Goal: Task Accomplishment & Management: Complete application form

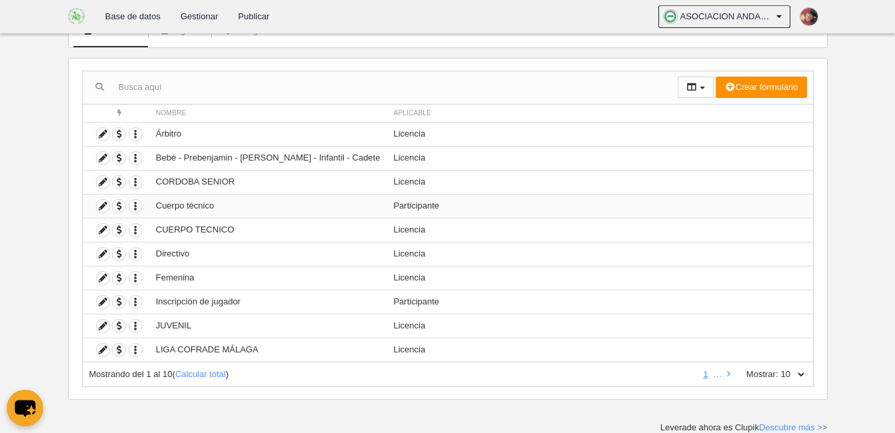
scroll to position [99, 0]
click at [729, 375] on icon at bounding box center [728, 373] width 3 height 9
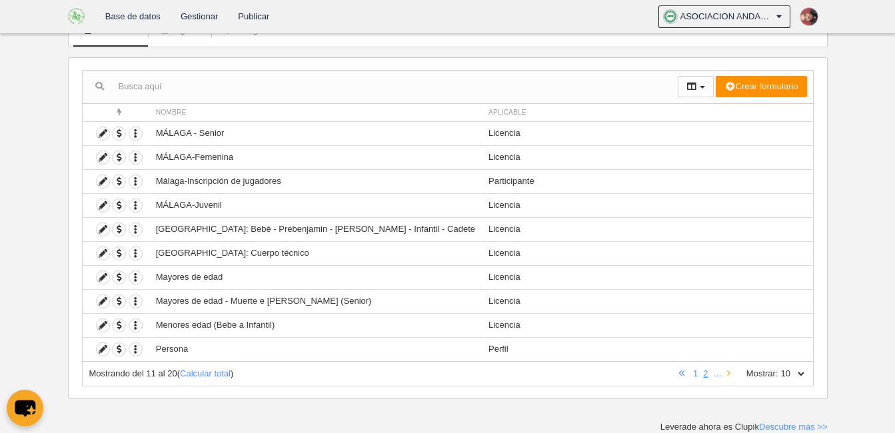
click at [728, 374] on icon at bounding box center [728, 373] width 3 height 9
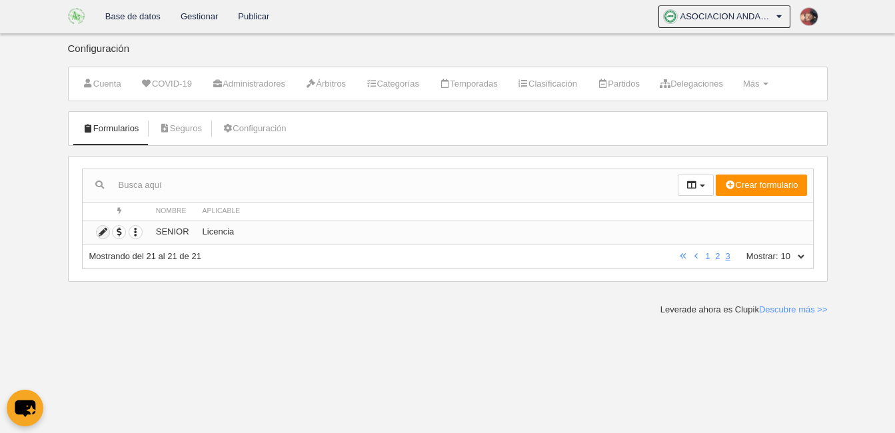
click at [101, 233] on icon at bounding box center [103, 232] width 13 height 13
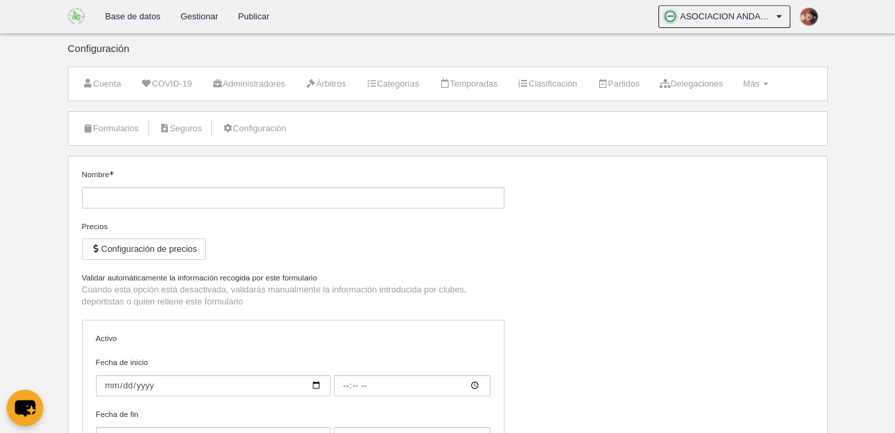
type input "SENIOR"
checkbox input "true"
type input "[DATE]"
type input "00:00"
type input "[DATE]"
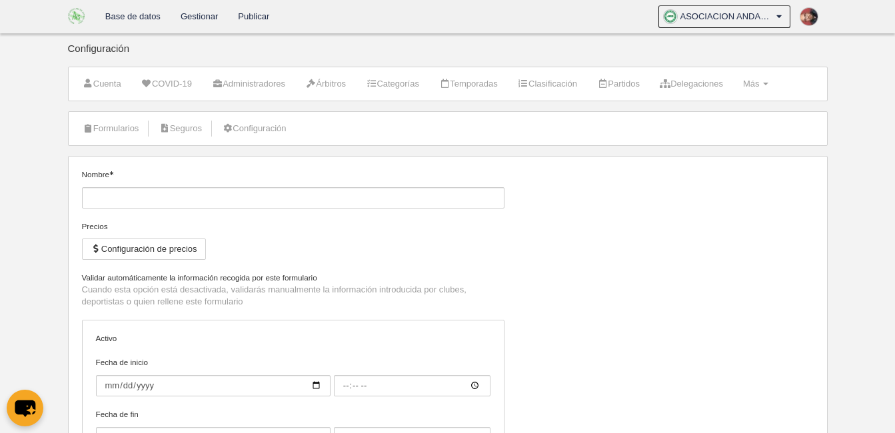
type input "00:00"
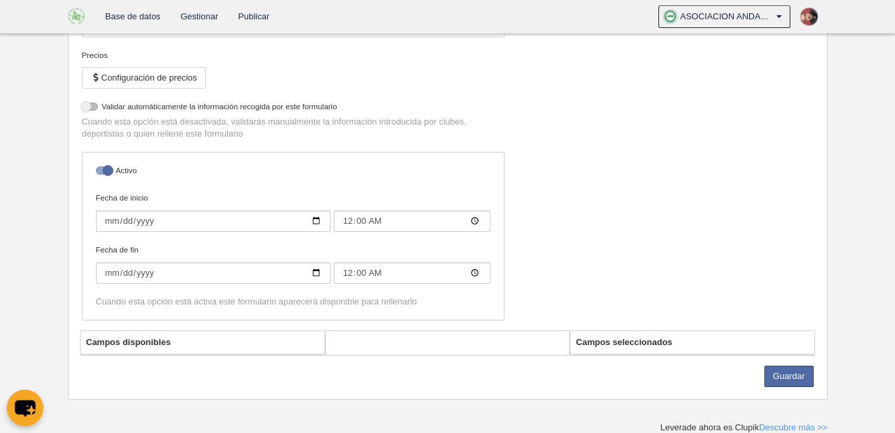
select select "selected"
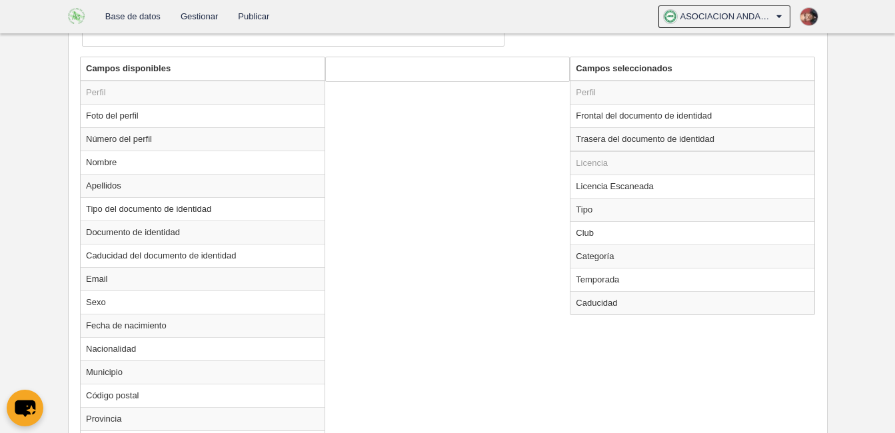
scroll to position [505, 0]
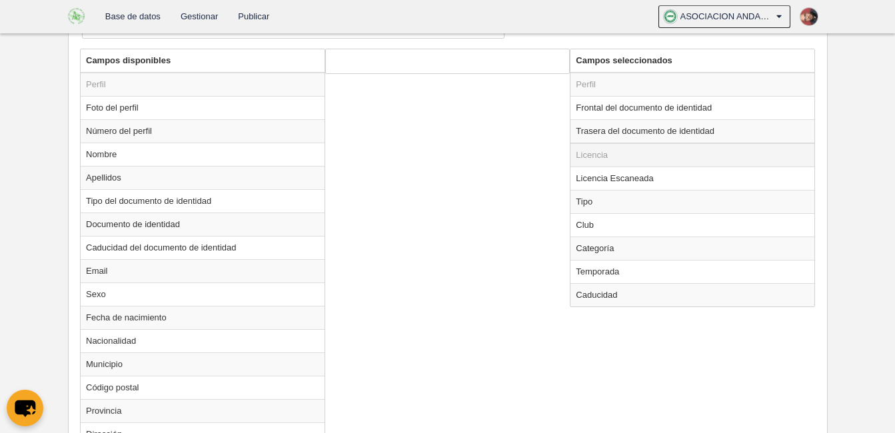
click at [597, 160] on td "Licencia" at bounding box center [692, 155] width 244 height 24
click at [596, 155] on td "Licencia" at bounding box center [692, 155] width 244 height 24
click at [600, 75] on td "Perfil" at bounding box center [692, 85] width 244 height 24
click at [644, 183] on td "Licencia Escaneada" at bounding box center [692, 178] width 244 height 23
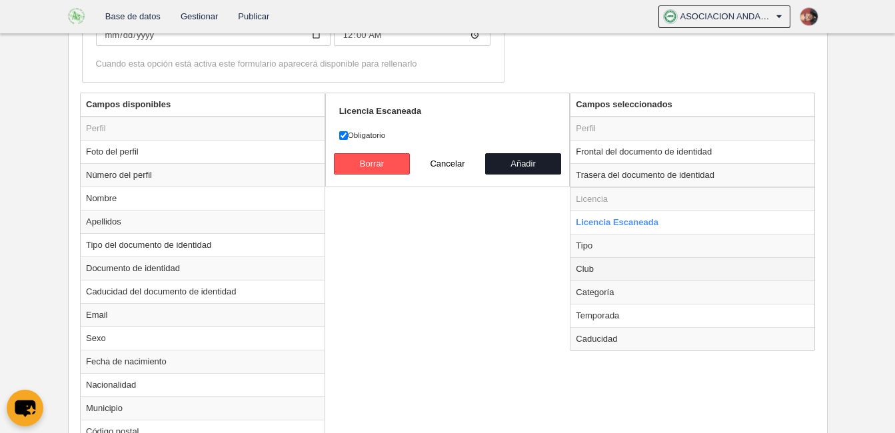
scroll to position [372, 0]
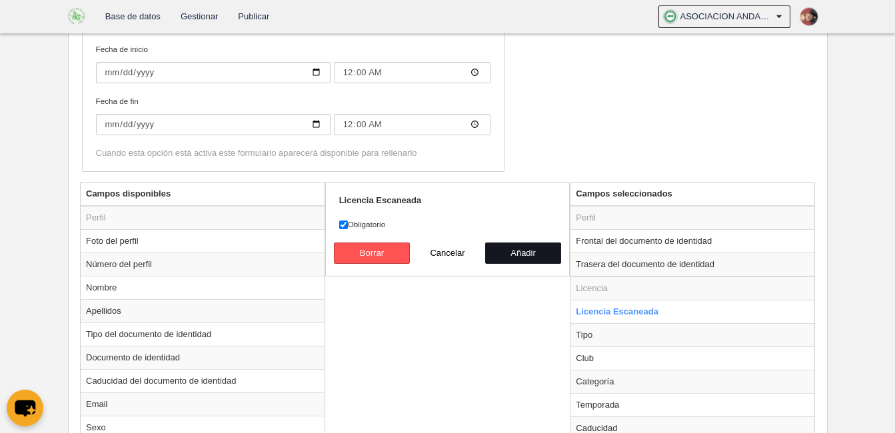
click at [505, 253] on button "Añadir" at bounding box center [523, 252] width 76 height 21
radio input "false"
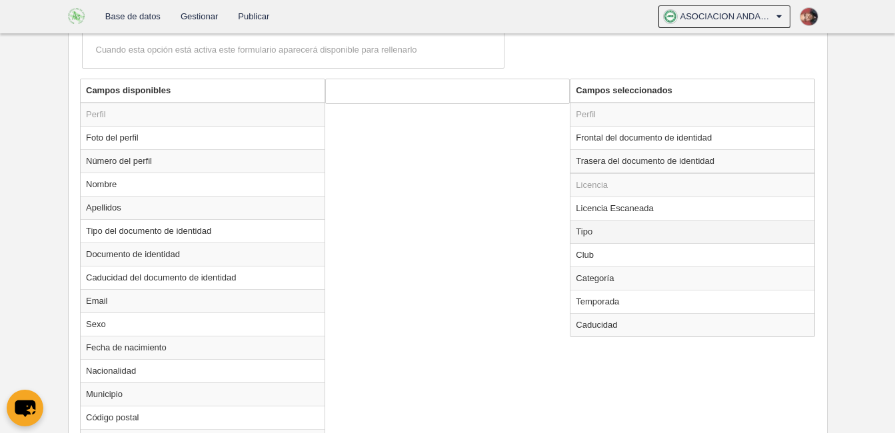
scroll to position [505, 0]
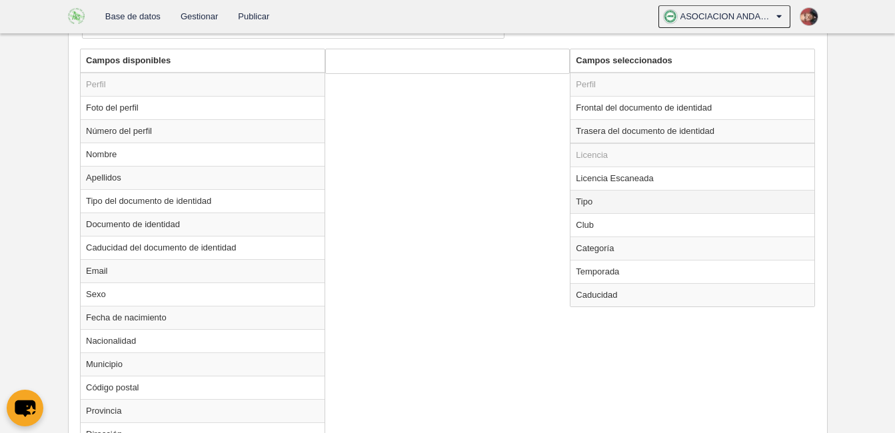
click at [592, 208] on td "Tipo" at bounding box center [692, 201] width 244 height 23
radio input "true"
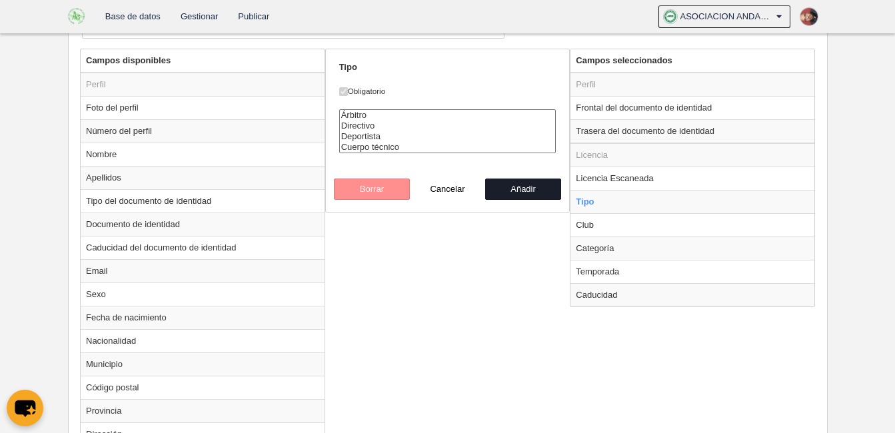
select select "player"
click at [364, 137] on option "Deportista" at bounding box center [448, 136] width 216 height 11
click at [520, 189] on button "Añadir" at bounding box center [523, 189] width 76 height 21
radio input "false"
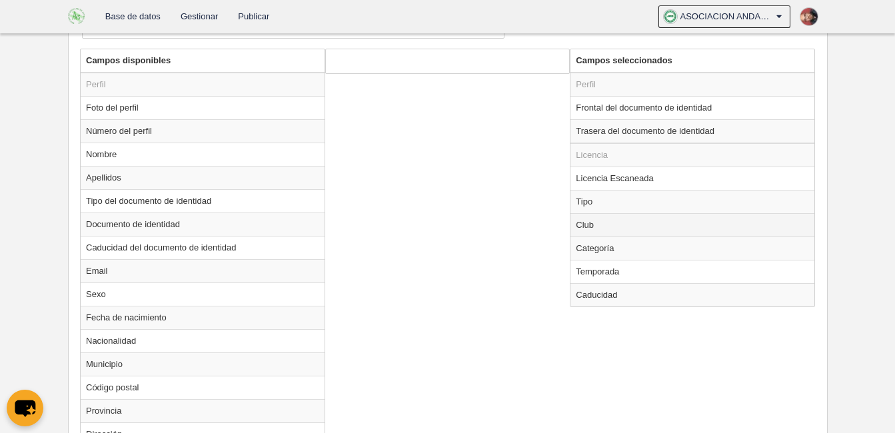
click at [619, 226] on td "Club" at bounding box center [692, 224] width 244 height 23
radio input "true"
select select
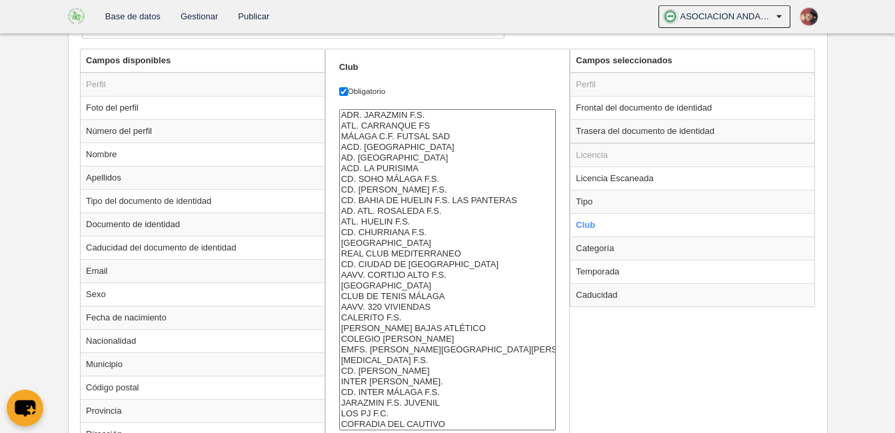
click at [625, 247] on td "Categoría" at bounding box center [692, 247] width 244 height 23
radio input "false"
radio input "true"
select select "2277"
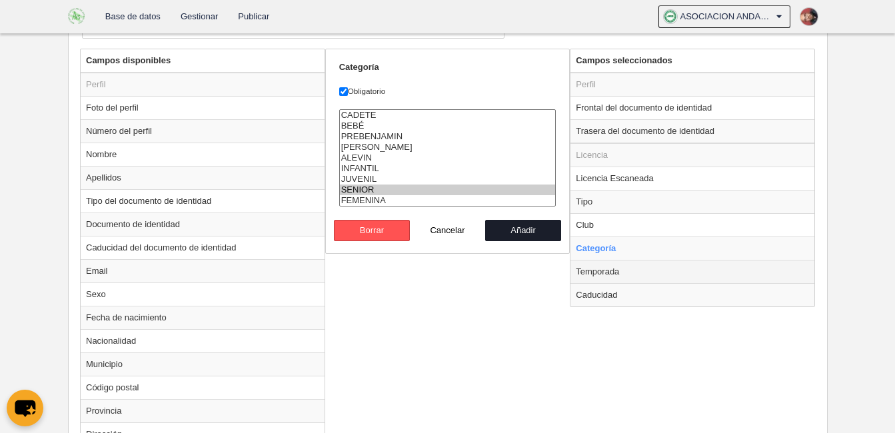
click at [619, 278] on td "Temporada" at bounding box center [692, 271] width 244 height 23
radio input "false"
radio input "true"
select select "8453"
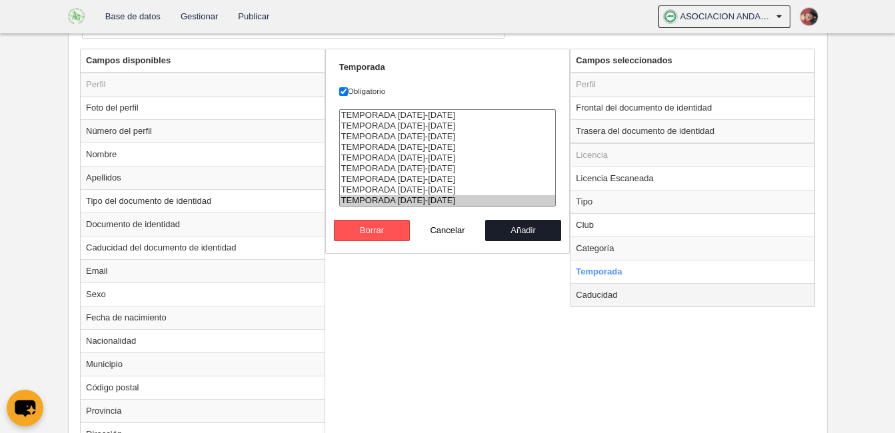
click at [612, 298] on td "Caducidad" at bounding box center [692, 294] width 244 height 23
radio input "false"
radio input "true"
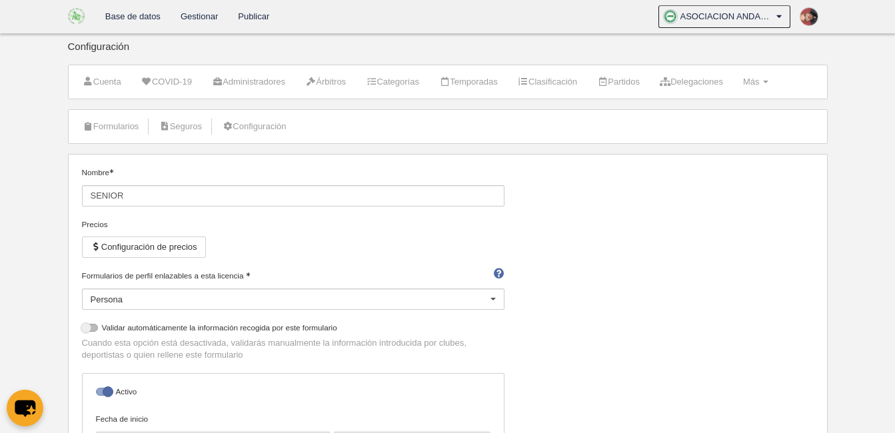
scroll to position [0, 0]
click at [178, 199] on input "SENIOR" at bounding box center [293, 197] width 422 height 21
click at [190, 131] on link "Seguros" at bounding box center [180, 129] width 58 height 20
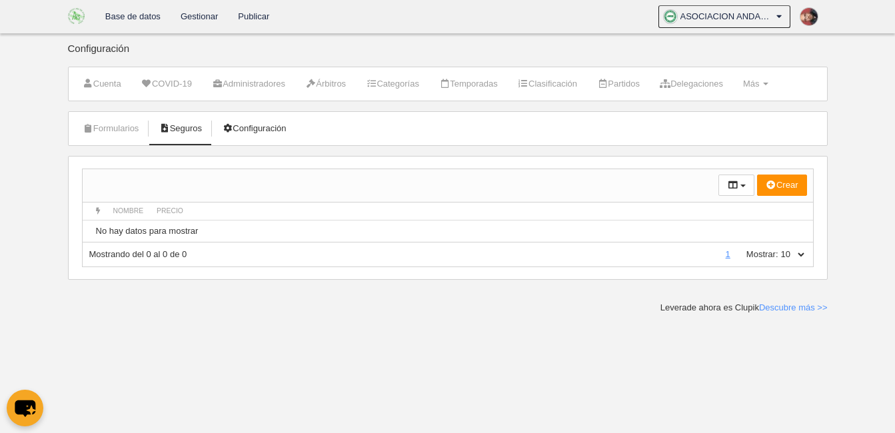
click at [232, 128] on icon at bounding box center [227, 128] width 11 height 9
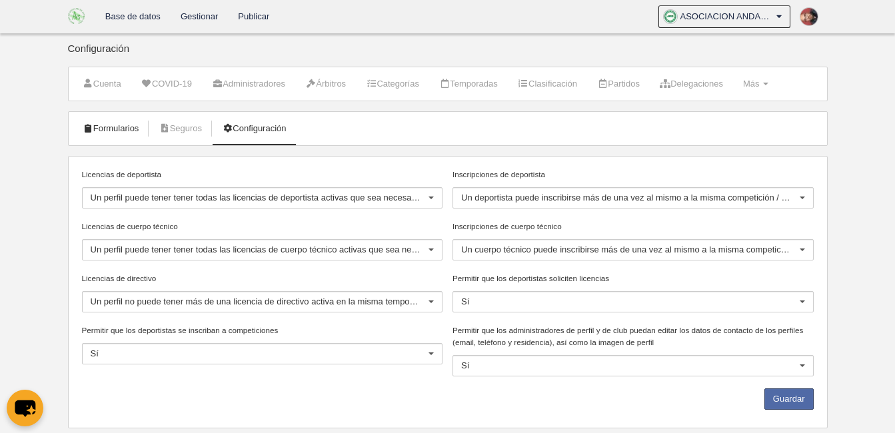
click at [121, 135] on link "Formularios" at bounding box center [110, 129] width 71 height 20
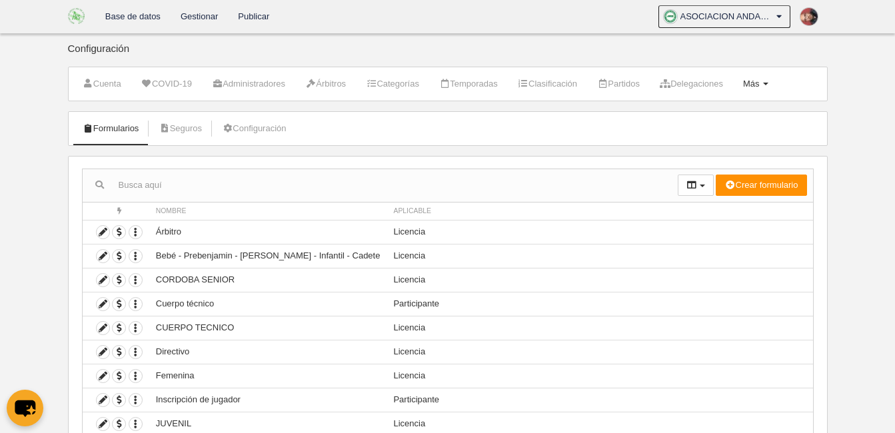
click at [759, 81] on span "Más" at bounding box center [751, 84] width 17 height 10
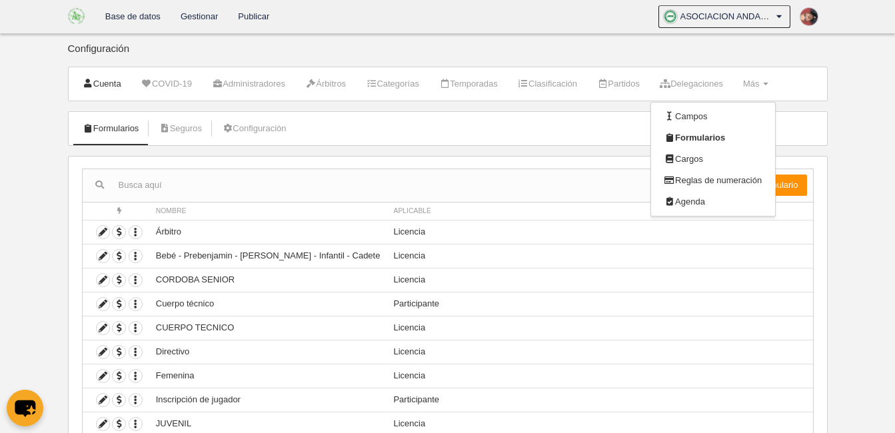
drag, startPoint x: 103, startPoint y: 86, endPoint x: 197, endPoint y: 80, distance: 94.1
click at [103, 85] on link "Cuenta" at bounding box center [101, 84] width 53 height 20
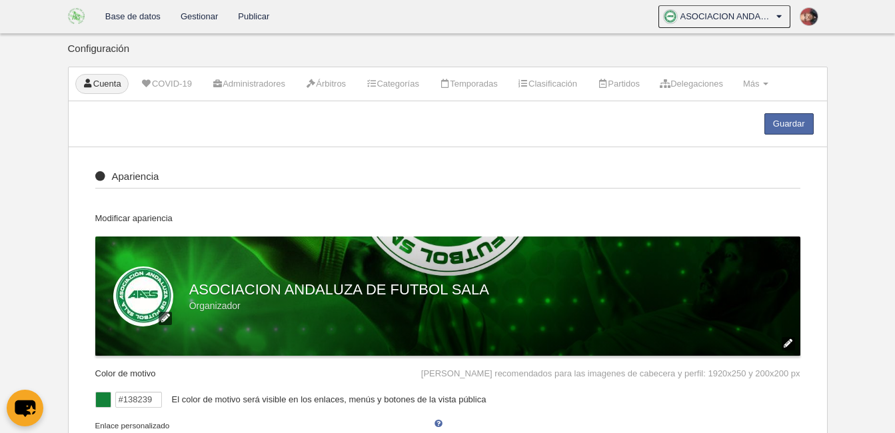
click at [116, 15] on link "Base de datos" at bounding box center [132, 16] width 75 height 33
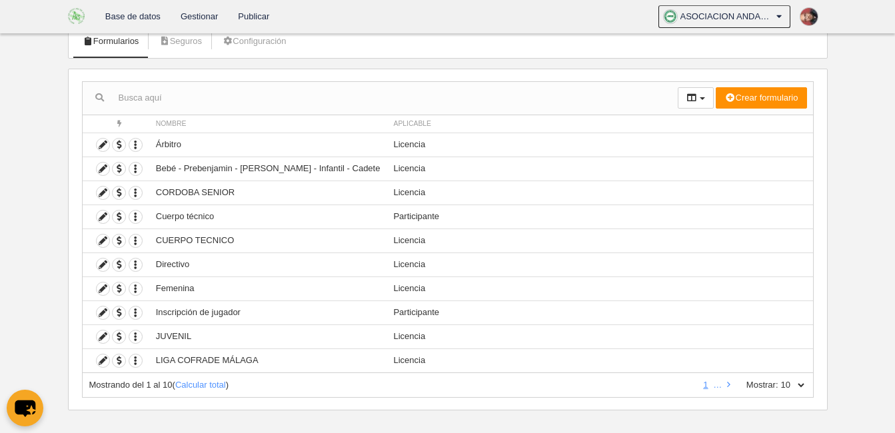
scroll to position [99, 0]
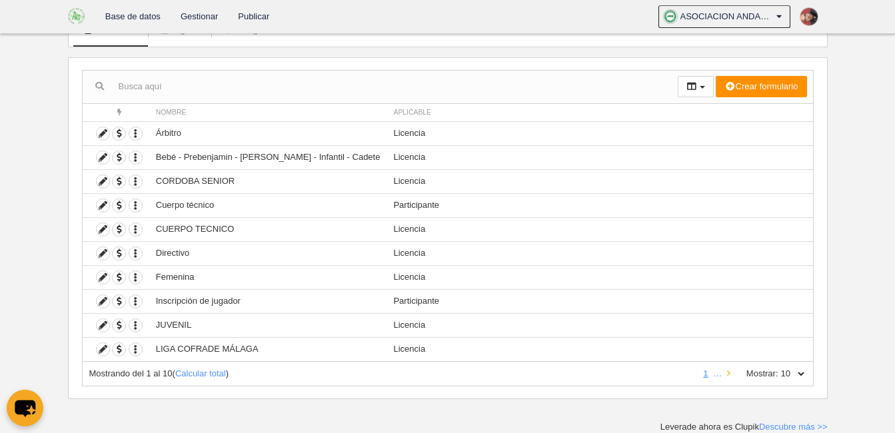
click at [727, 372] on icon at bounding box center [728, 373] width 3 height 9
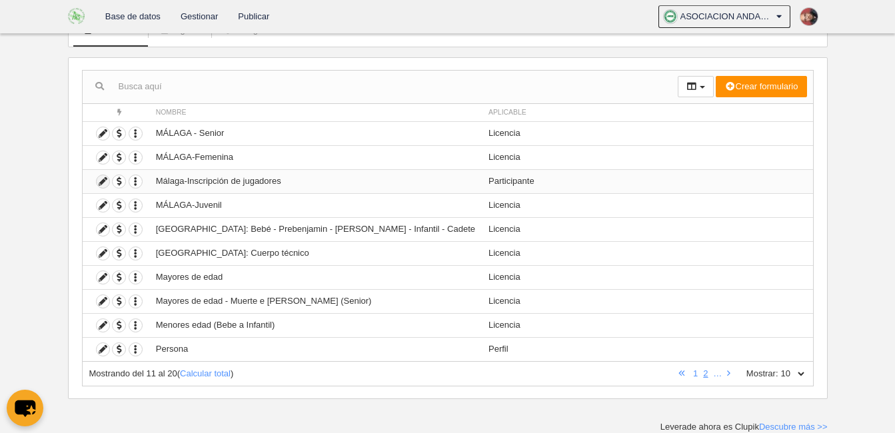
click at [103, 185] on icon at bounding box center [103, 181] width 13 height 13
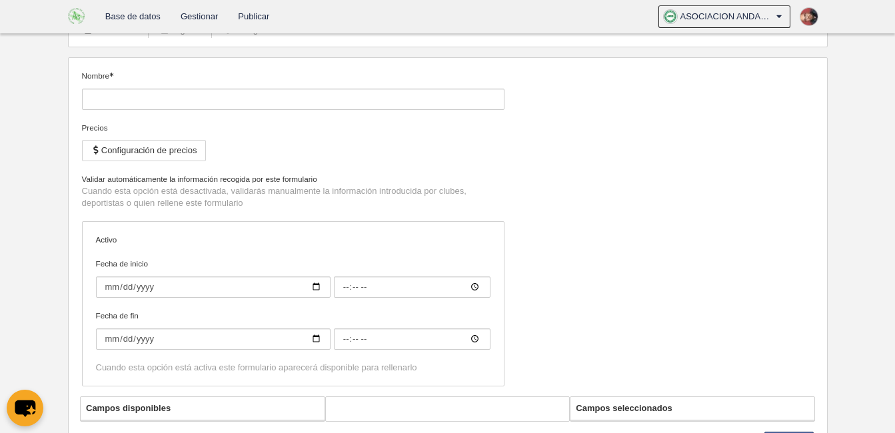
type input "Málaga-Inscripción de jugadores"
checkbox input "true"
type input "2024-09-01"
type input "00:00"
type input "2025-09-01"
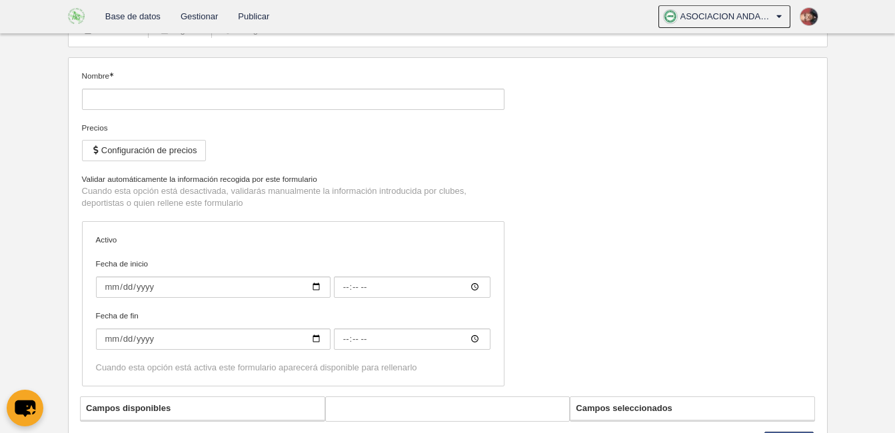
type input "00:00"
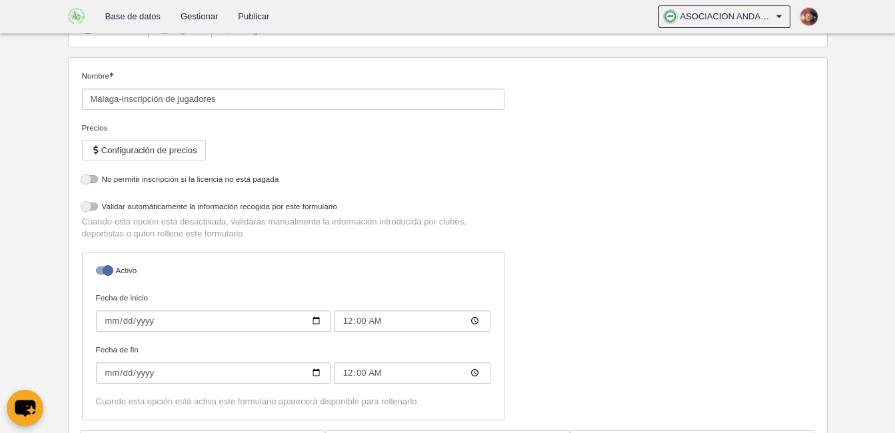
select select "selected"
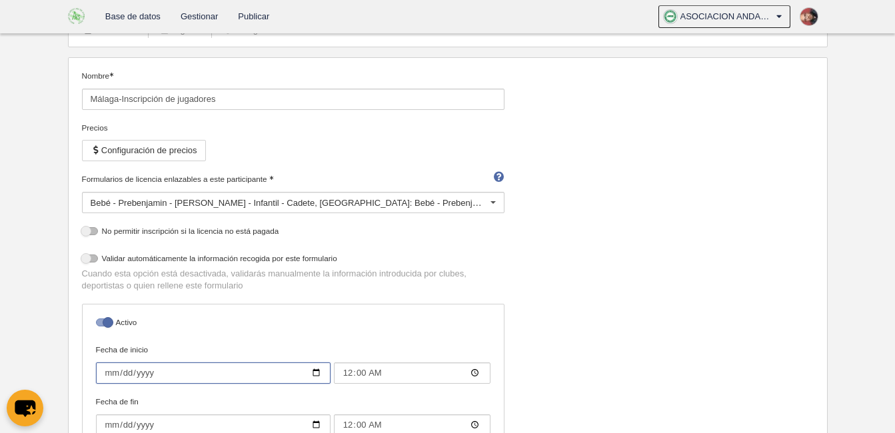
click at [159, 375] on input "2024-09-01" at bounding box center [213, 372] width 234 height 21
click at [145, 368] on input "2024-09-01" at bounding box center [213, 372] width 234 height 21
type input "2025-09-01"
click at [145, 424] on input "2025-09-01" at bounding box center [213, 424] width 234 height 21
type input "2026-09-01"
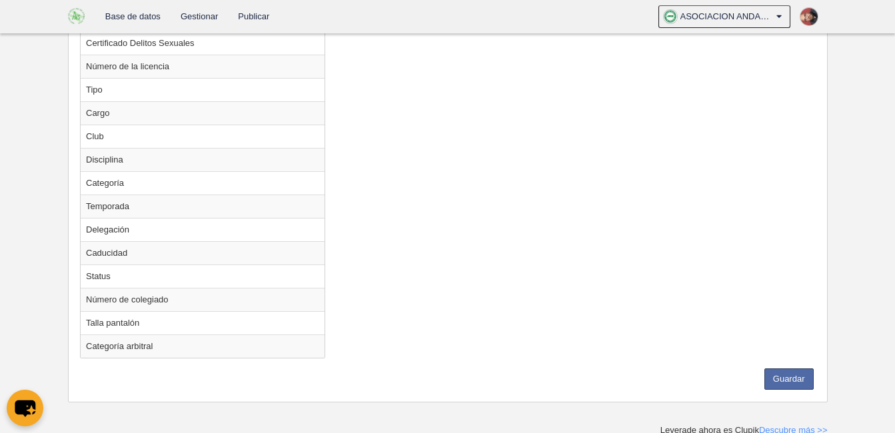
scroll to position [1254, 0]
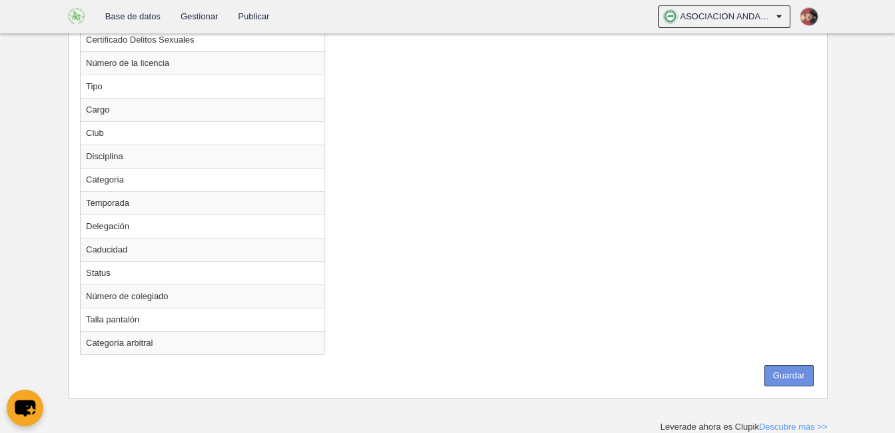
click at [781, 377] on button "Guardar" at bounding box center [788, 375] width 49 height 21
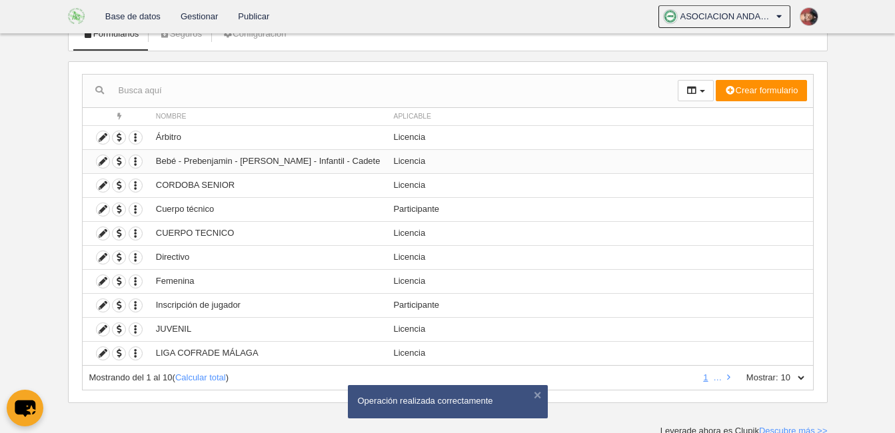
scroll to position [99, 0]
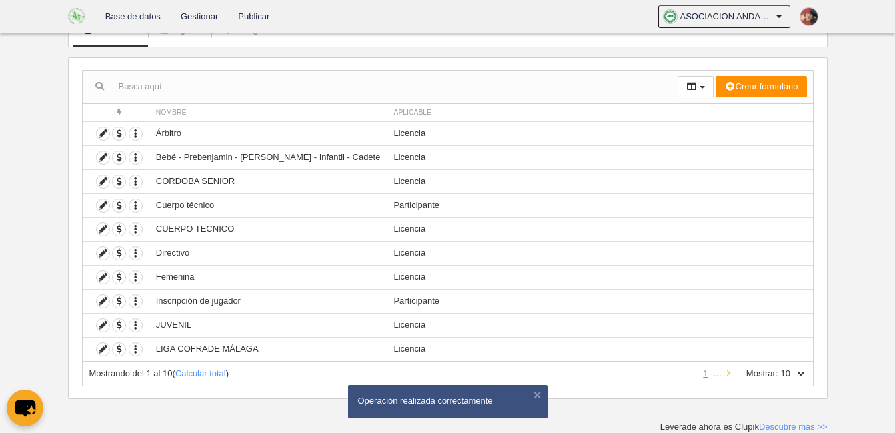
click at [729, 372] on icon at bounding box center [728, 373] width 3 height 9
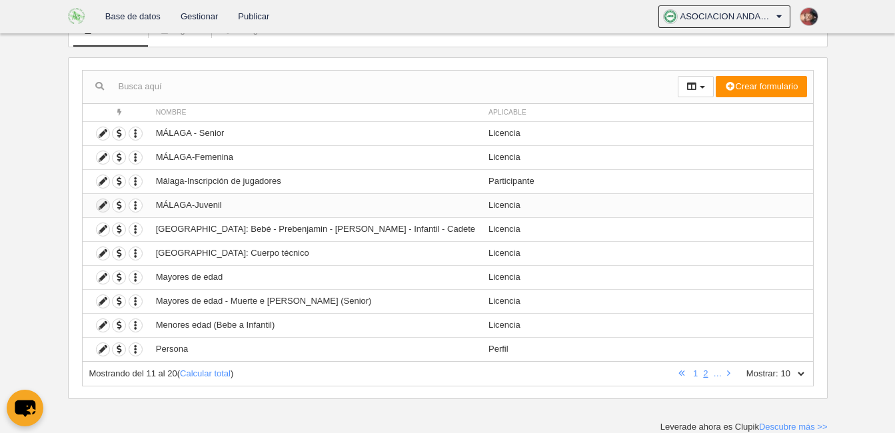
click at [101, 204] on icon at bounding box center [103, 205] width 13 height 13
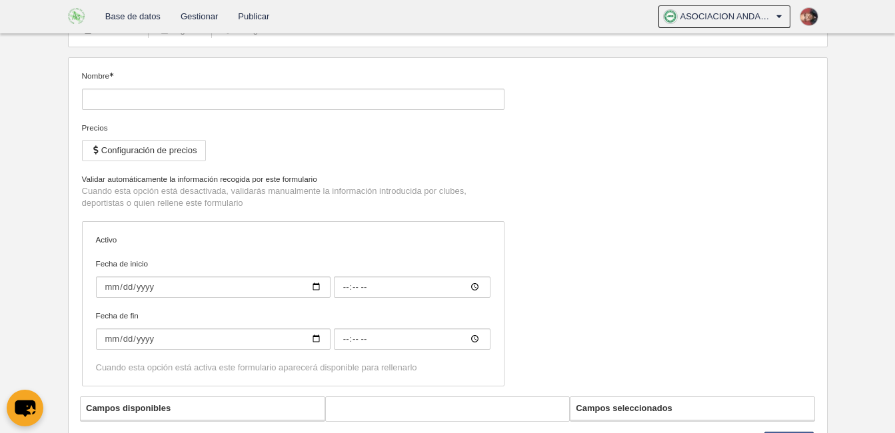
type input "MÁLAGA-Juvenil"
checkbox input "true"
type input "2025-09-01"
type input "00:00"
type input "[DATE]"
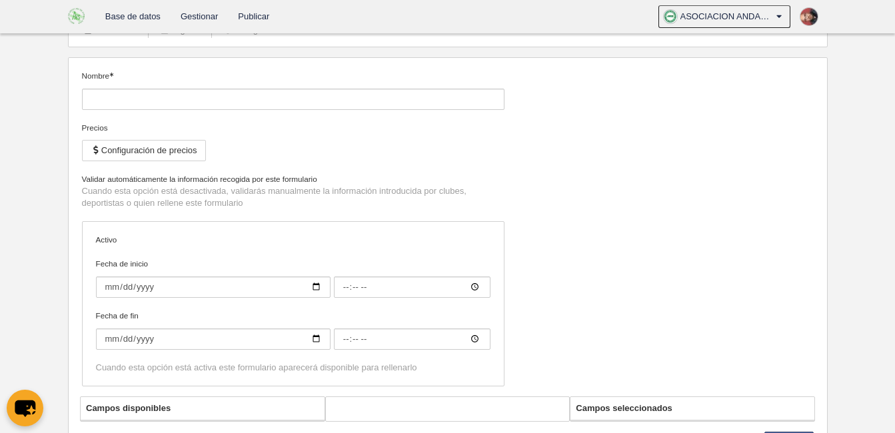
type input "00:00"
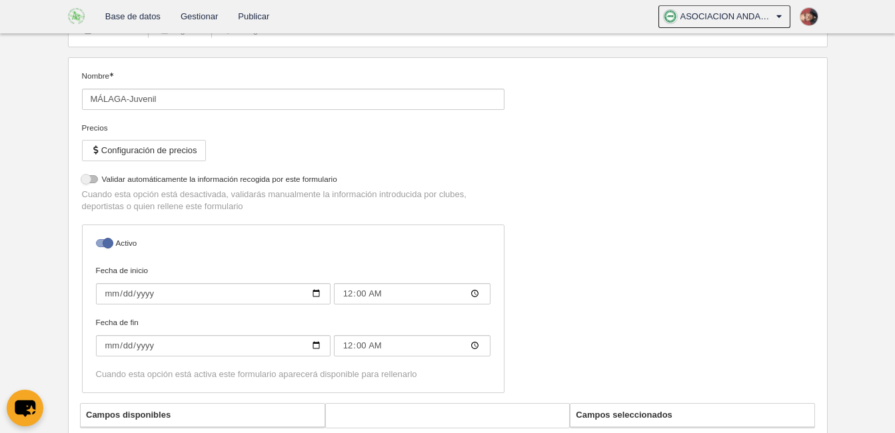
select select "selected"
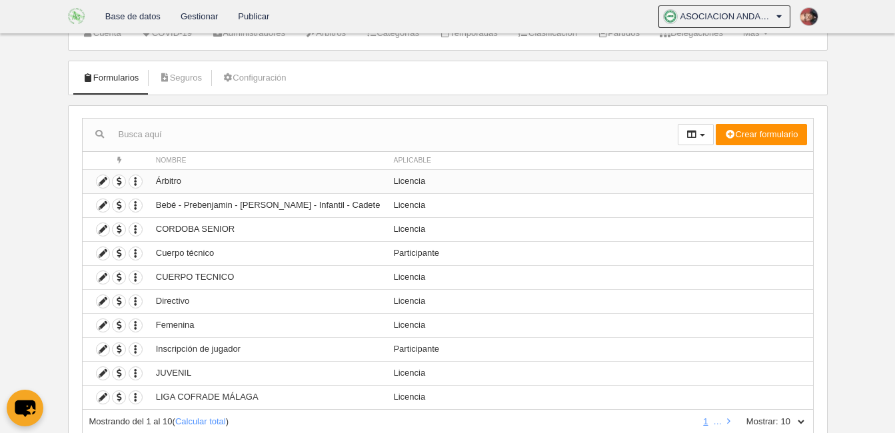
scroll to position [99, 0]
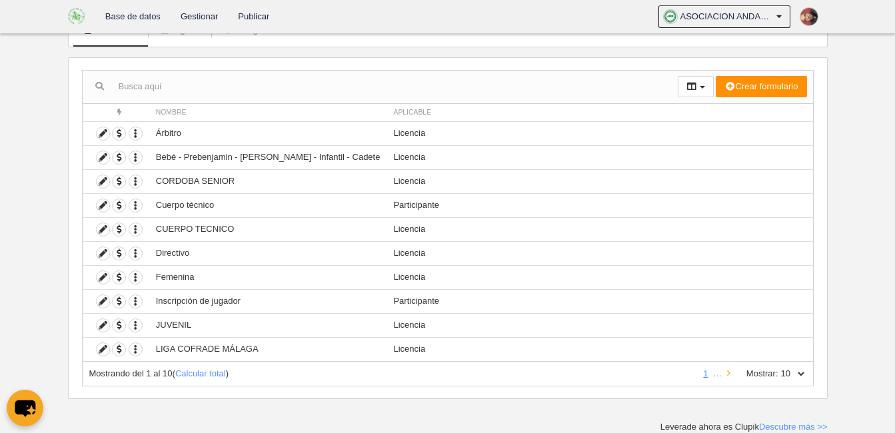
click at [729, 370] on icon at bounding box center [728, 373] width 3 height 9
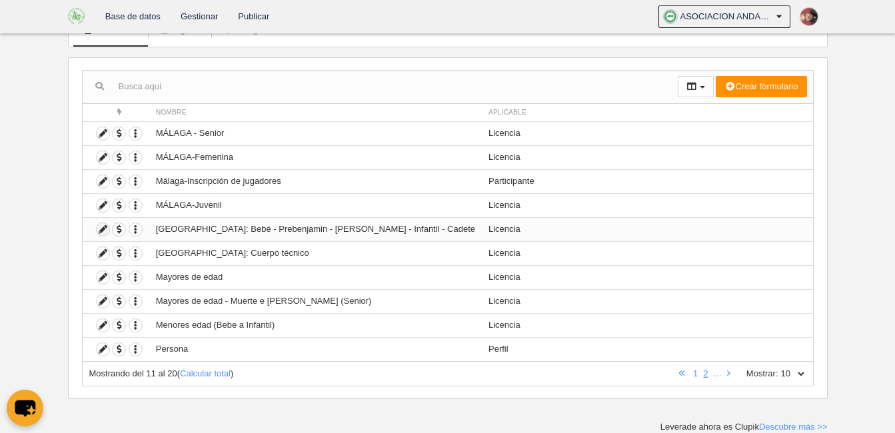
click at [101, 230] on icon at bounding box center [103, 229] width 13 height 13
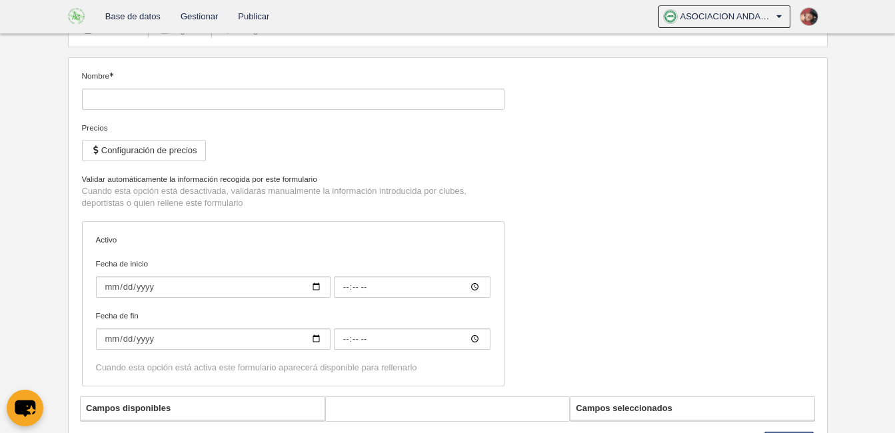
type input "[GEOGRAPHIC_DATA]: Bebé - Prebenjamin - [PERSON_NAME] - Infantil - Cadete"
checkbox input "true"
type input "2025-09-01"
type input "00:00"
type input "[DATE]"
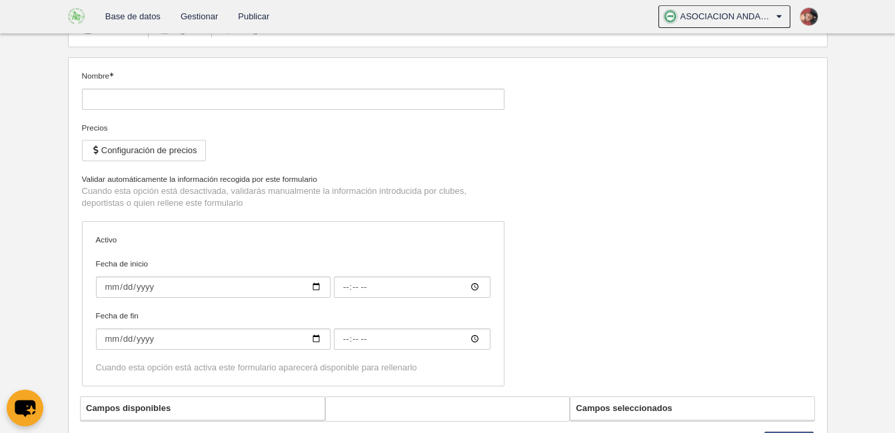
type input "00:00"
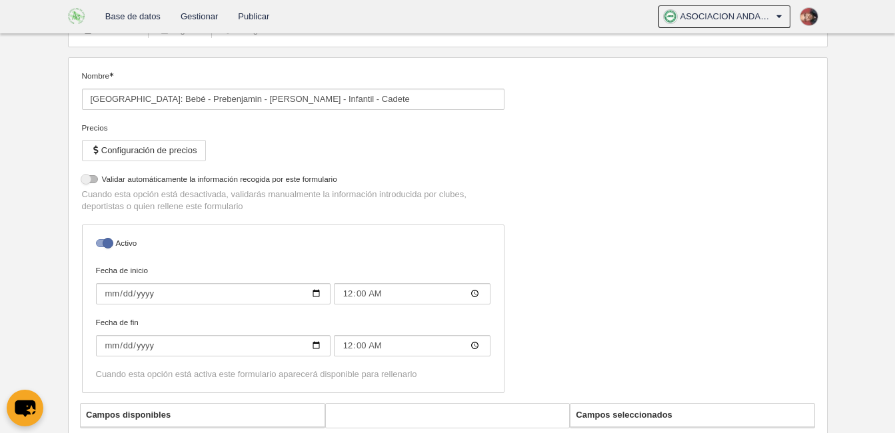
select select "selected"
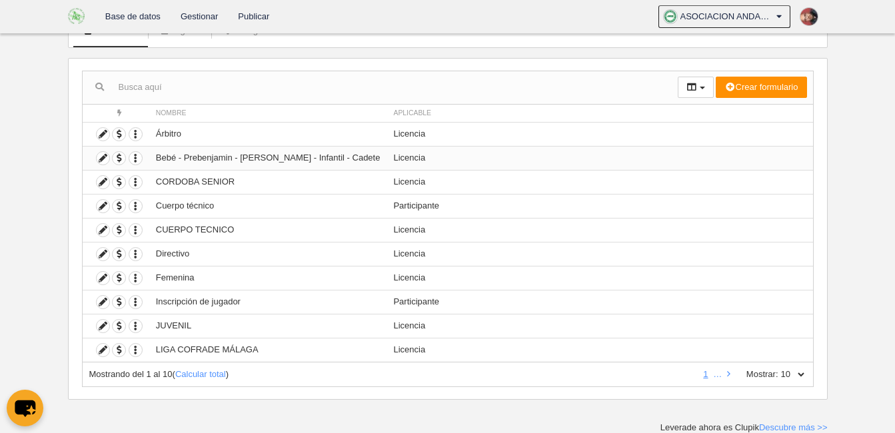
scroll to position [99, 0]
click at [729, 372] on icon at bounding box center [728, 373] width 3 height 9
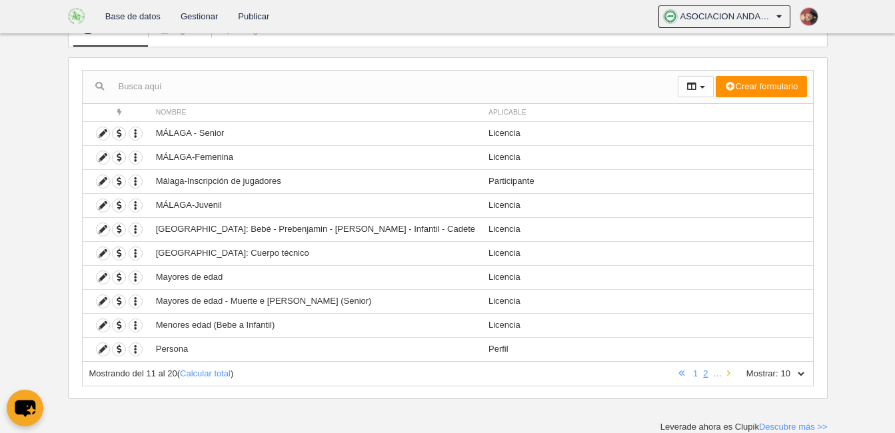
click at [729, 373] on icon at bounding box center [728, 373] width 3 height 9
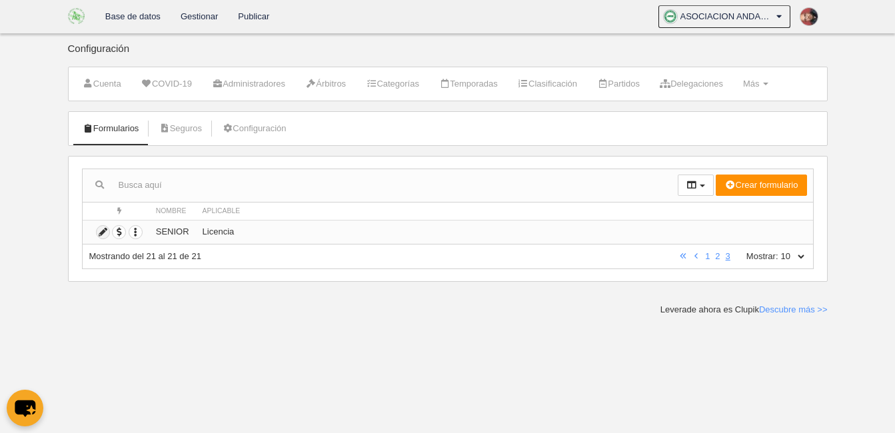
click at [101, 227] on icon at bounding box center [103, 232] width 13 height 13
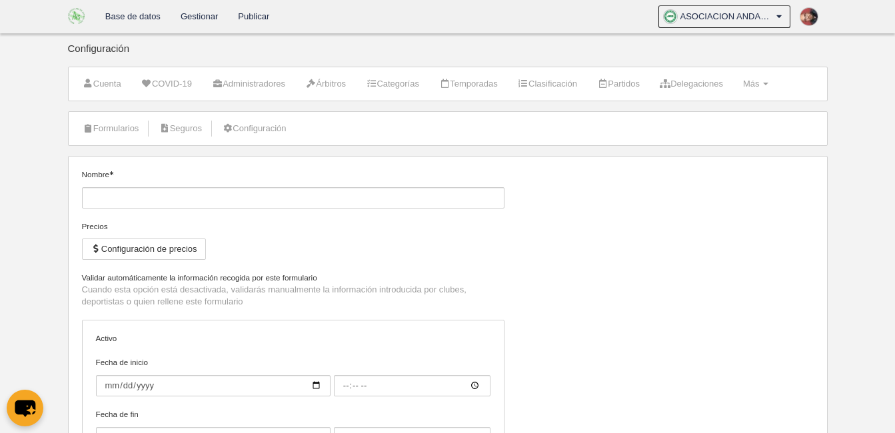
type input "SENIOR"
checkbox input "true"
type input "[DATE]"
type input "00:00"
type input "[DATE]"
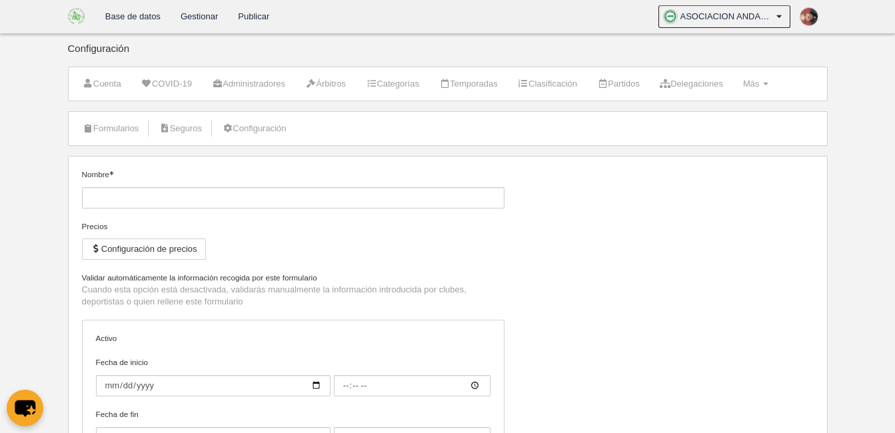
type input "00:00"
select select "selected"
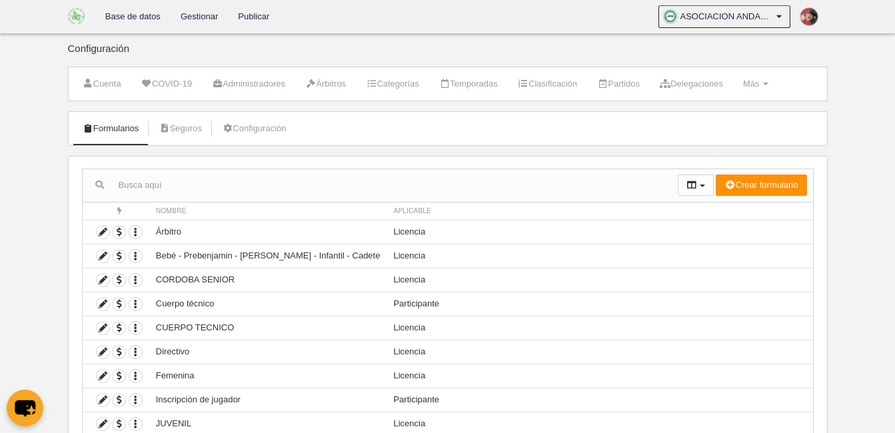
scroll to position [99, 0]
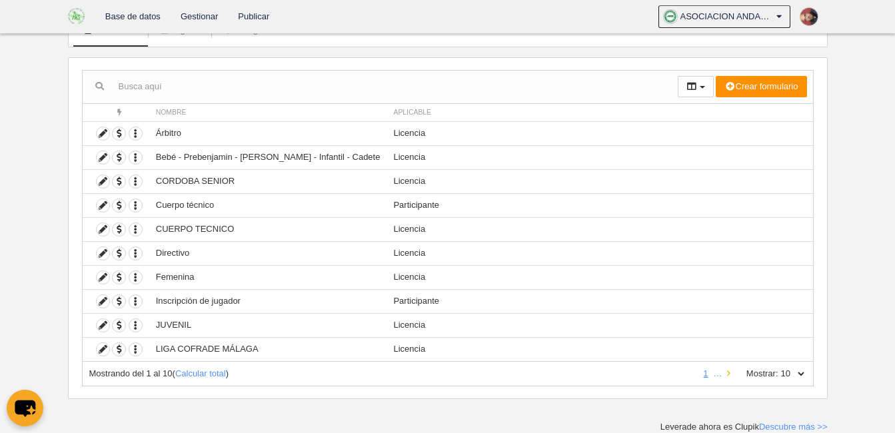
click at [727, 374] on icon at bounding box center [728, 373] width 3 height 9
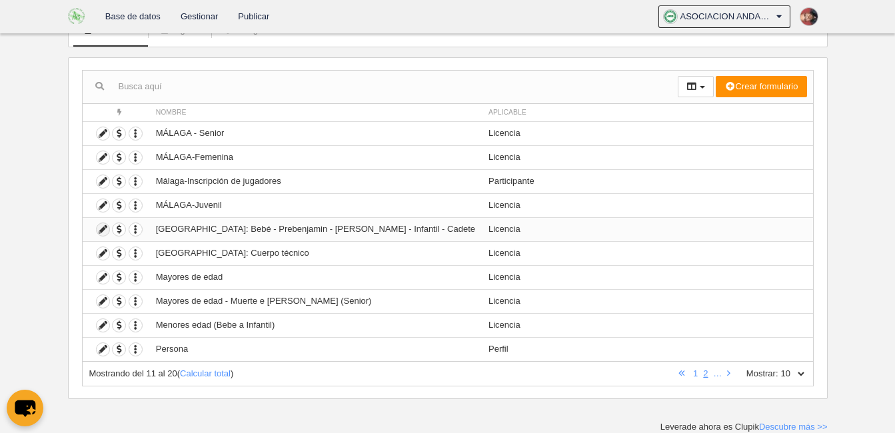
click at [102, 226] on icon at bounding box center [103, 229] width 13 height 13
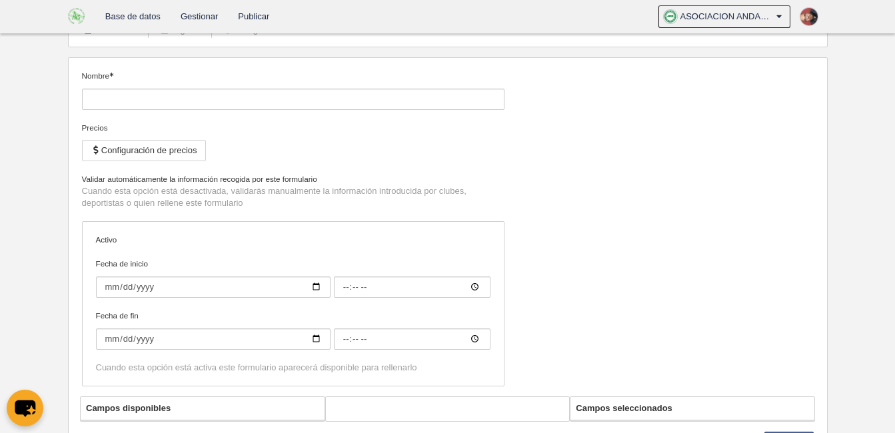
type input "[GEOGRAPHIC_DATA]: Bebé - Prebenjamin - [PERSON_NAME] - Infantil - Cadete"
checkbox input "true"
type input "2025-09-01"
type input "00:00"
type input "[DATE]"
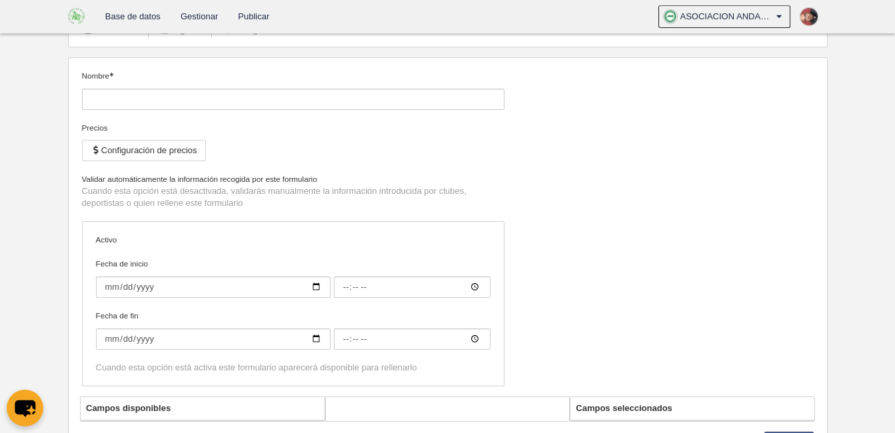
type input "00:00"
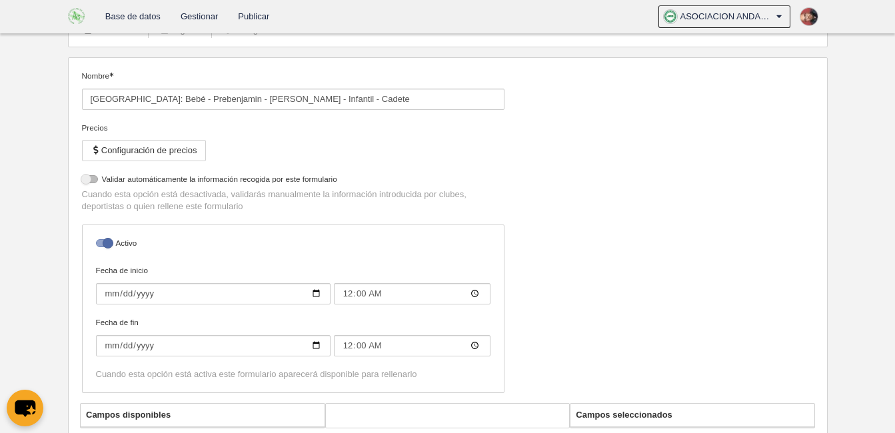
select select "selected"
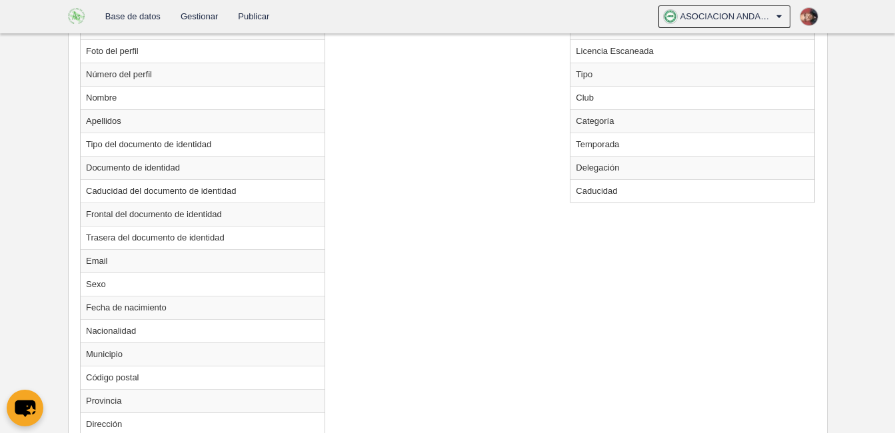
scroll to position [565, 0]
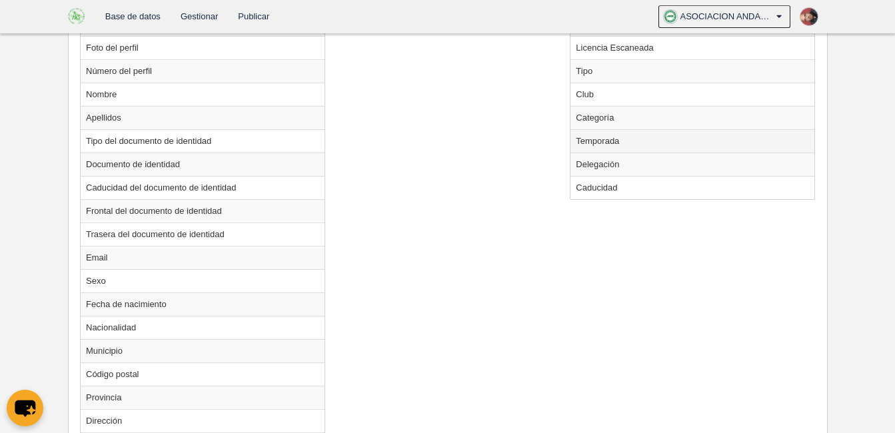
click at [600, 143] on td "Temporada" at bounding box center [692, 140] width 244 height 23
radio input "true"
select select "8453"
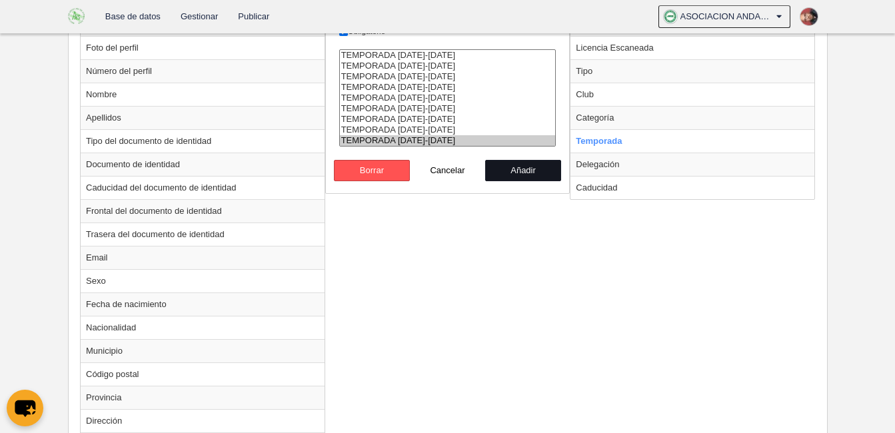
click at [509, 173] on button "Añadir" at bounding box center [523, 170] width 76 height 21
radio input "false"
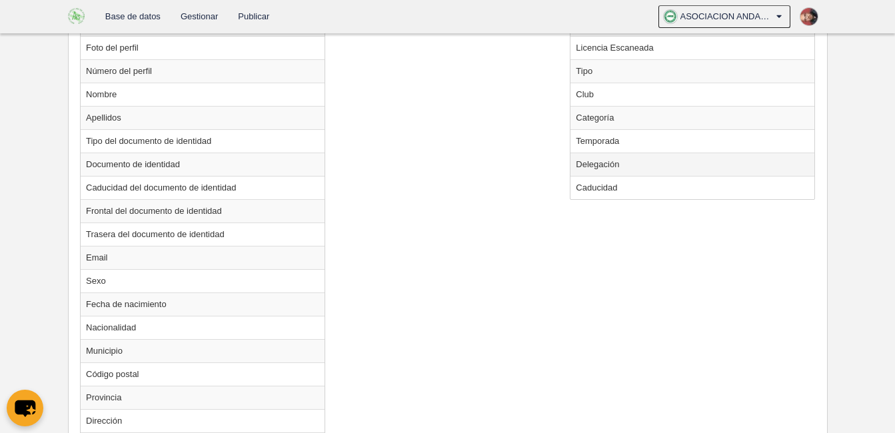
click at [619, 166] on td "Delegación" at bounding box center [692, 164] width 244 height 23
radio input "true"
select select "141"
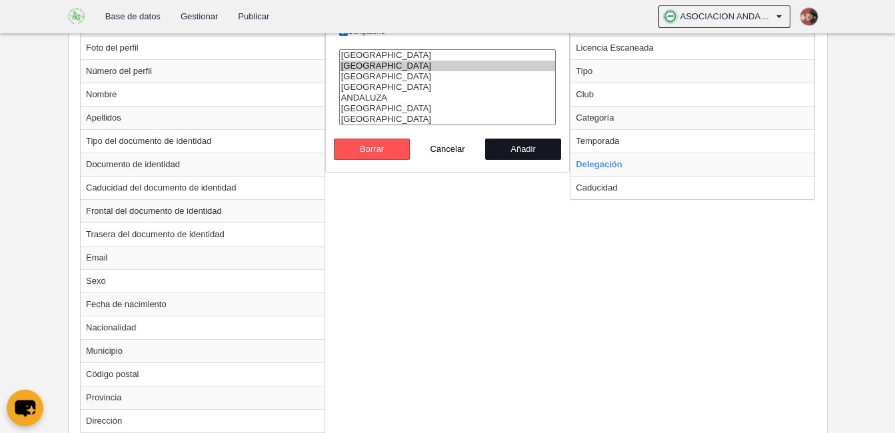
click at [521, 151] on button "Añadir" at bounding box center [523, 149] width 76 height 21
radio input "false"
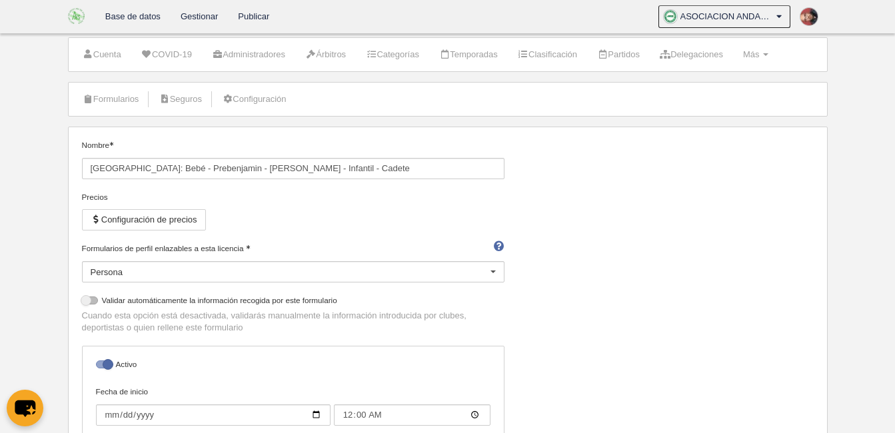
scroll to position [0, 0]
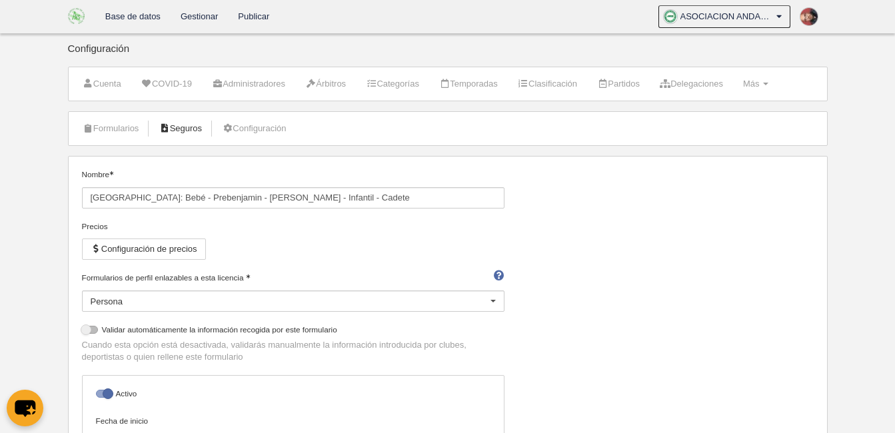
click at [183, 124] on link "Seguros" at bounding box center [180, 129] width 58 height 20
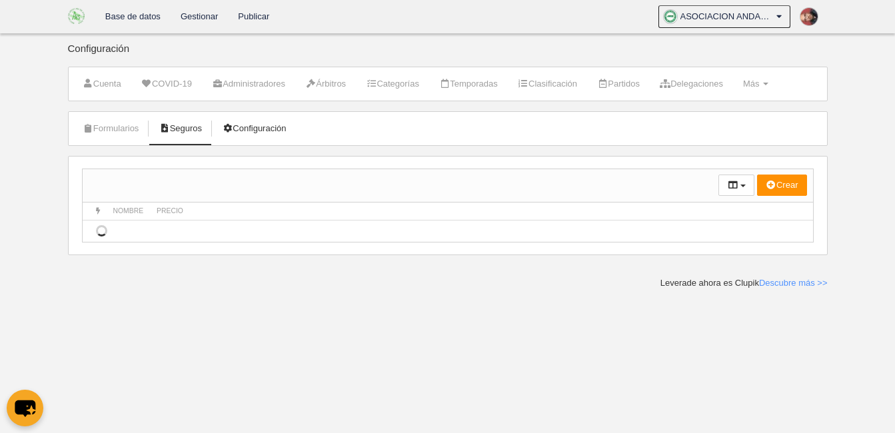
click at [283, 125] on link "Configuración" at bounding box center [254, 129] width 79 height 20
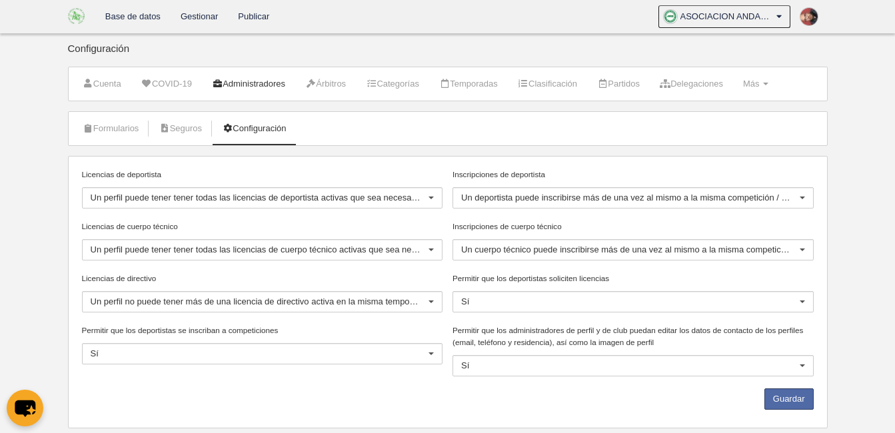
click at [280, 85] on link "Administradores" at bounding box center [249, 84] width 88 height 20
